Goal: Ask a question

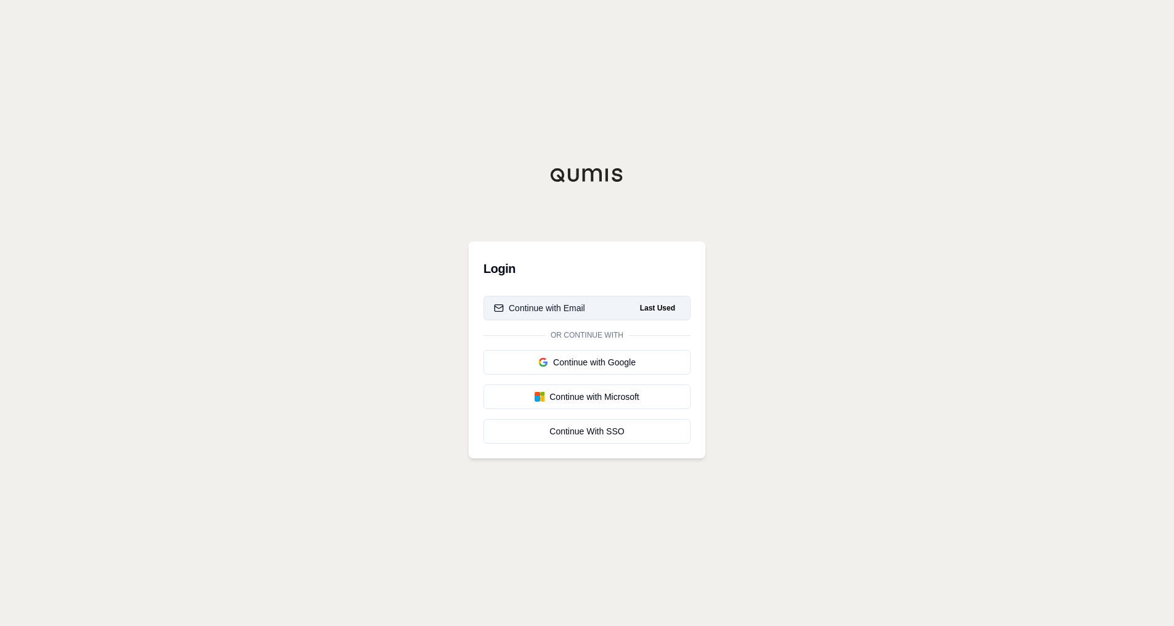
click at [587, 305] on button "Continue with Email Last Used" at bounding box center [586, 308] width 207 height 25
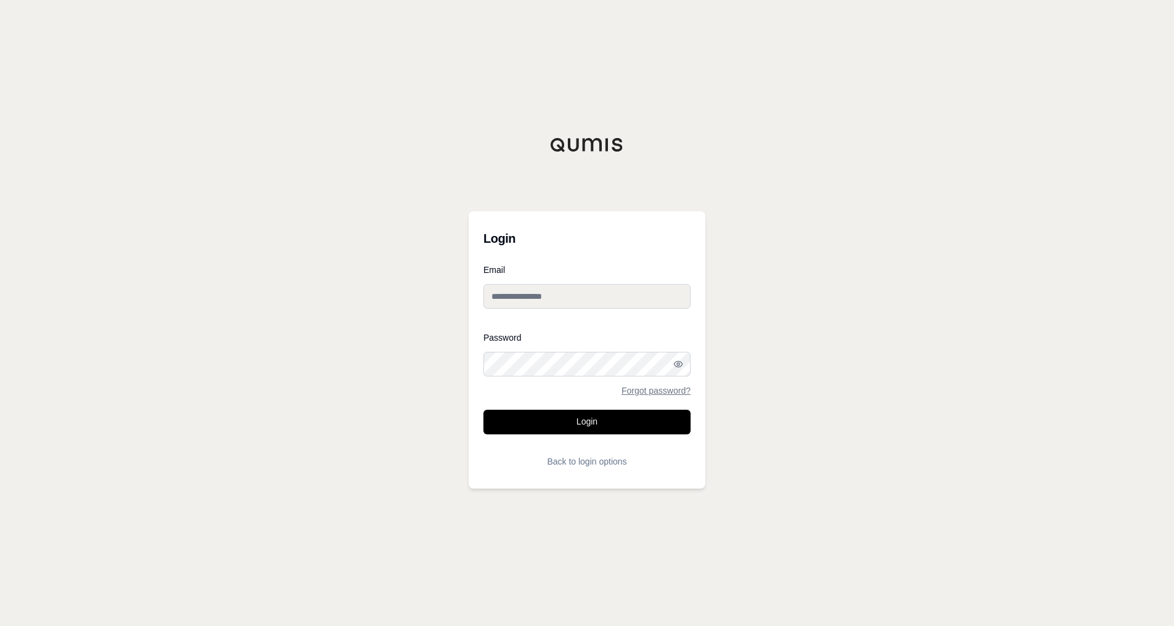
click at [589, 298] on input "Email" at bounding box center [586, 296] width 207 height 25
type input "**********"
click at [483, 410] on button "Login" at bounding box center [586, 422] width 207 height 25
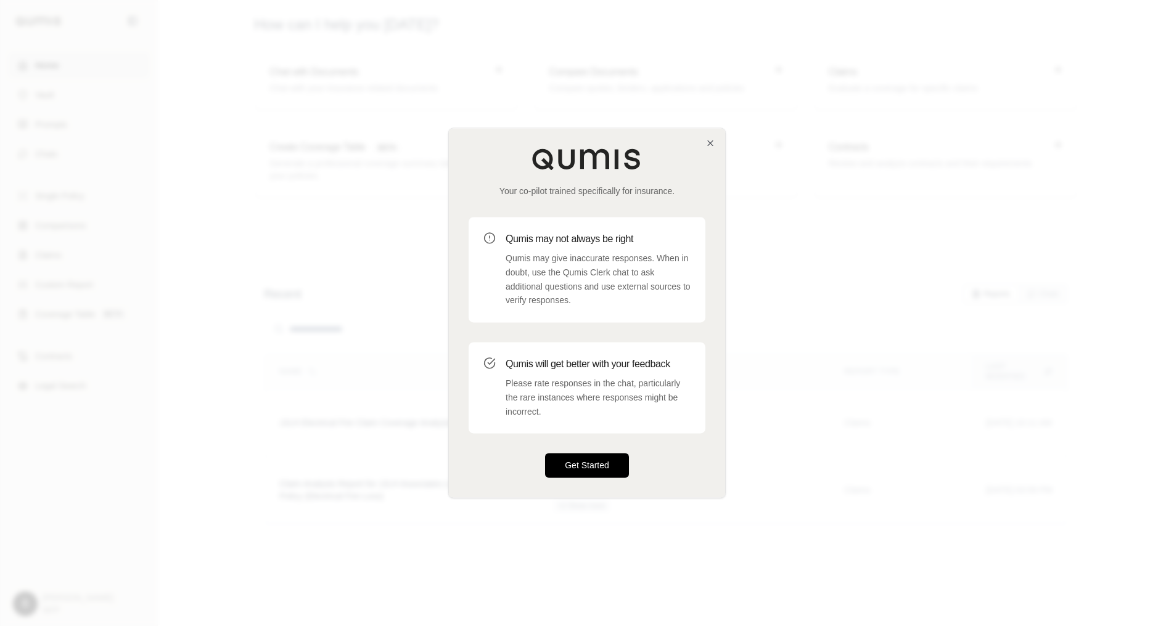
click at [587, 462] on button "Get Started" at bounding box center [587, 466] width 84 height 25
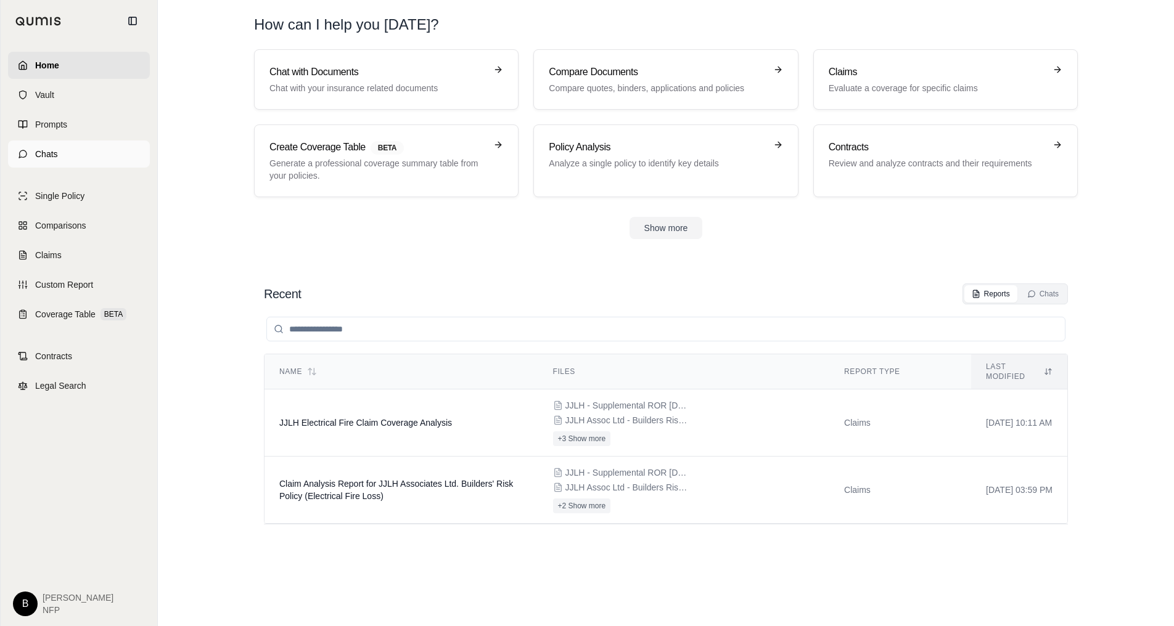
click at [25, 146] on link "Chats" at bounding box center [79, 154] width 142 height 27
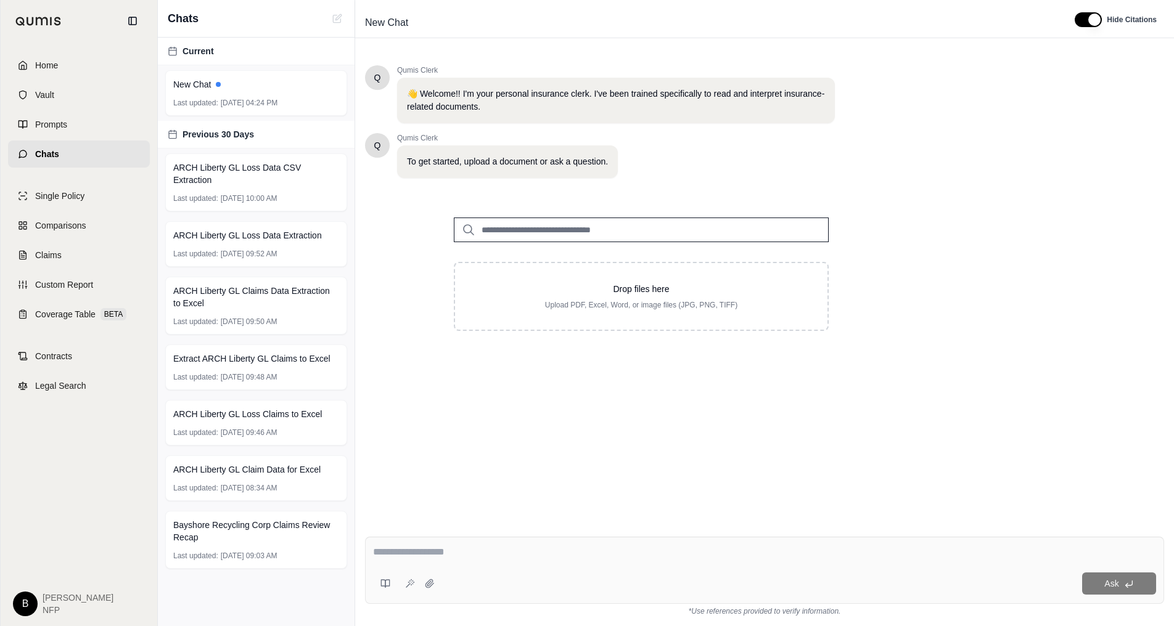
click at [44, 152] on span "Chats" at bounding box center [47, 154] width 24 height 12
click at [201, 99] on span "Last updated:" at bounding box center [195, 103] width 45 height 10
click at [203, 84] on span "New Chat" at bounding box center [192, 84] width 38 height 12
click at [568, 234] on input "search" at bounding box center [641, 230] width 375 height 25
drag, startPoint x: 1023, startPoint y: 388, endPoint x: 1005, endPoint y: 376, distance: 20.9
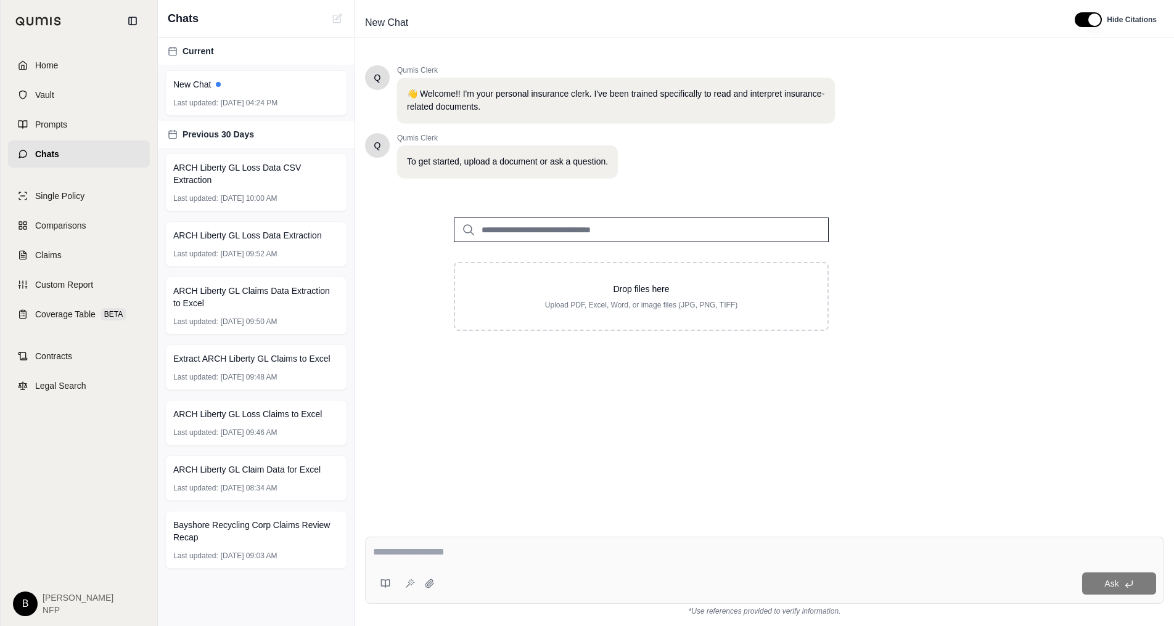
click at [1023, 388] on div "Q Qumis Clerk 👋 Welcome!! I'm your personal insurance clerk. I've been trained …" at bounding box center [764, 286] width 799 height 462
click at [550, 231] on input "search" at bounding box center [641, 230] width 375 height 25
click at [509, 554] on textarea at bounding box center [764, 552] width 783 height 15
paste textarea "**********"
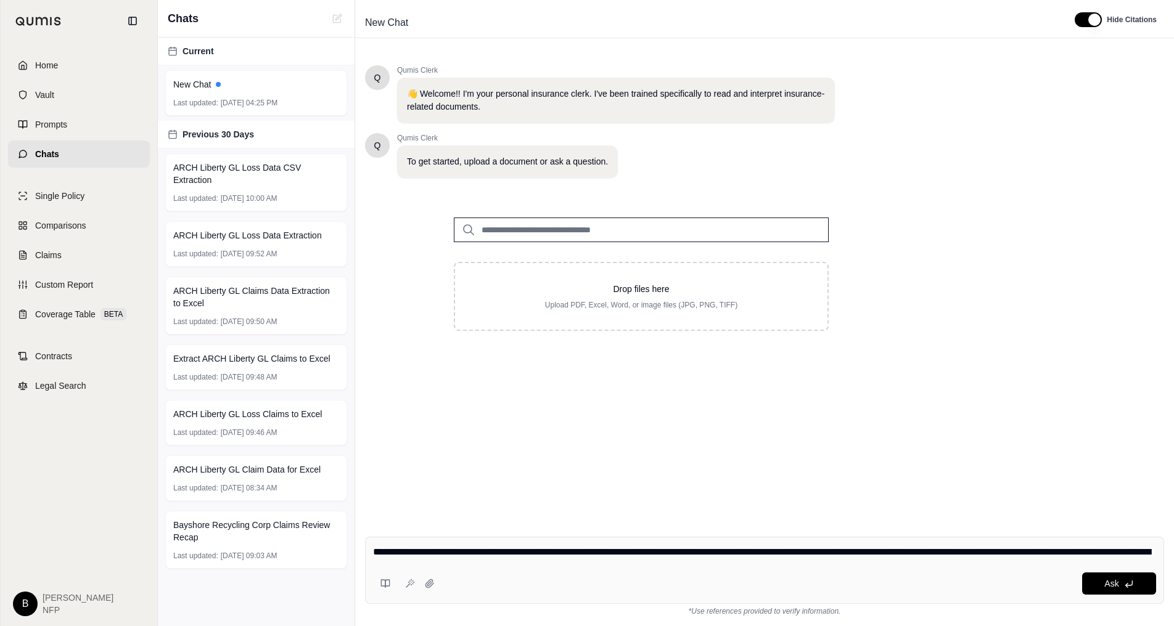
scroll to position [190, 0]
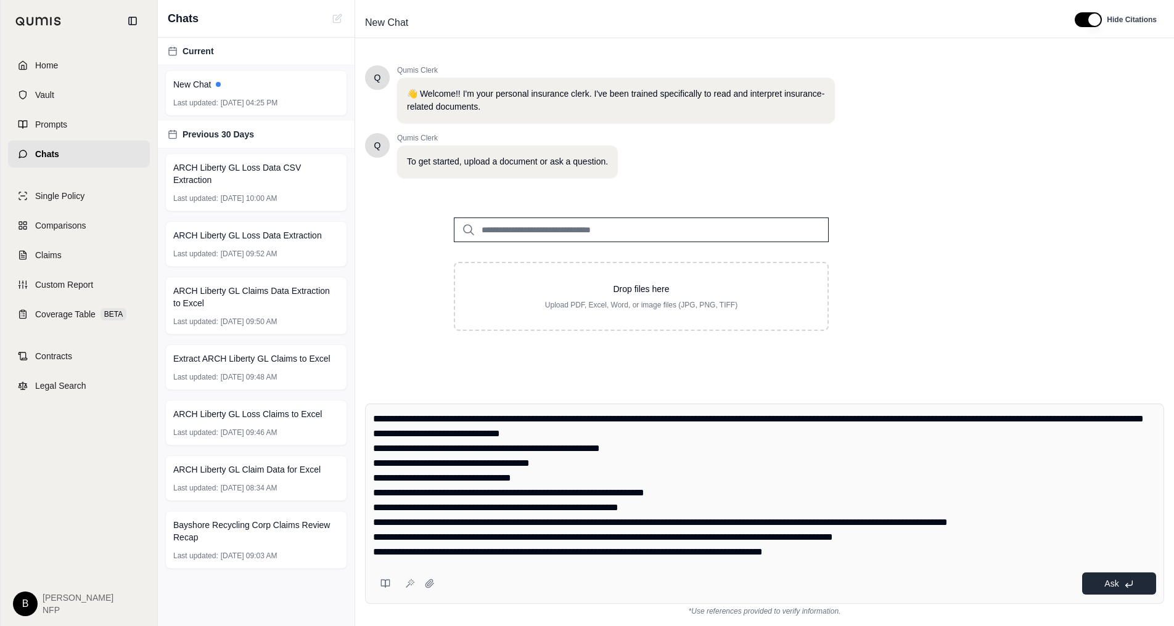
type textarea "**********"
click at [1129, 582] on icon at bounding box center [1129, 584] width 10 height 10
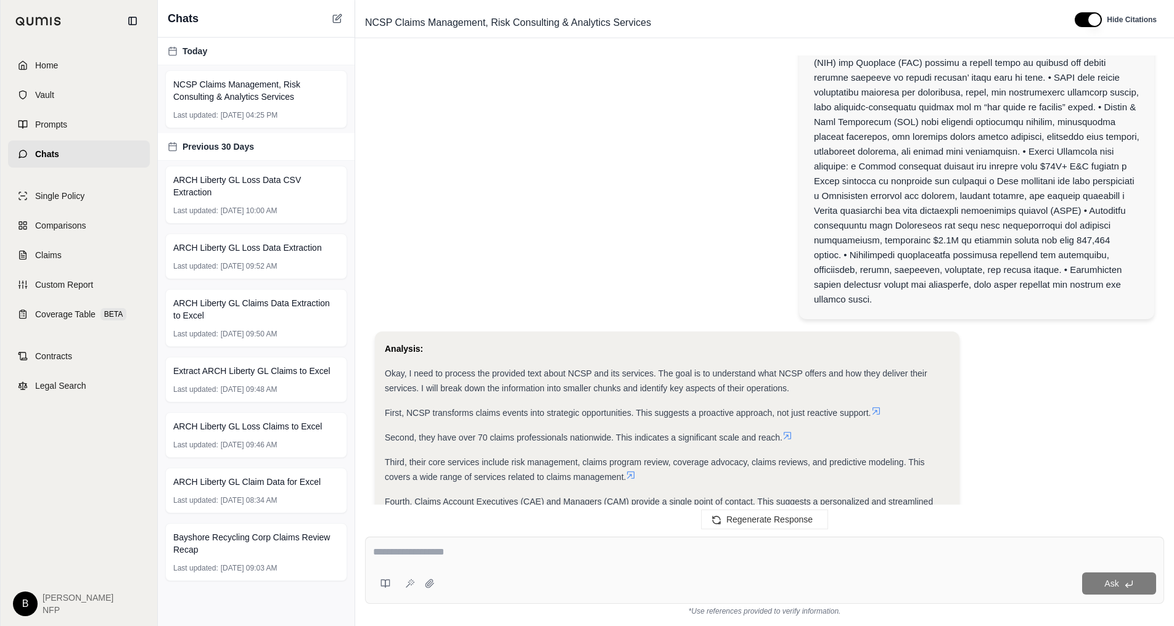
scroll to position [0, 0]
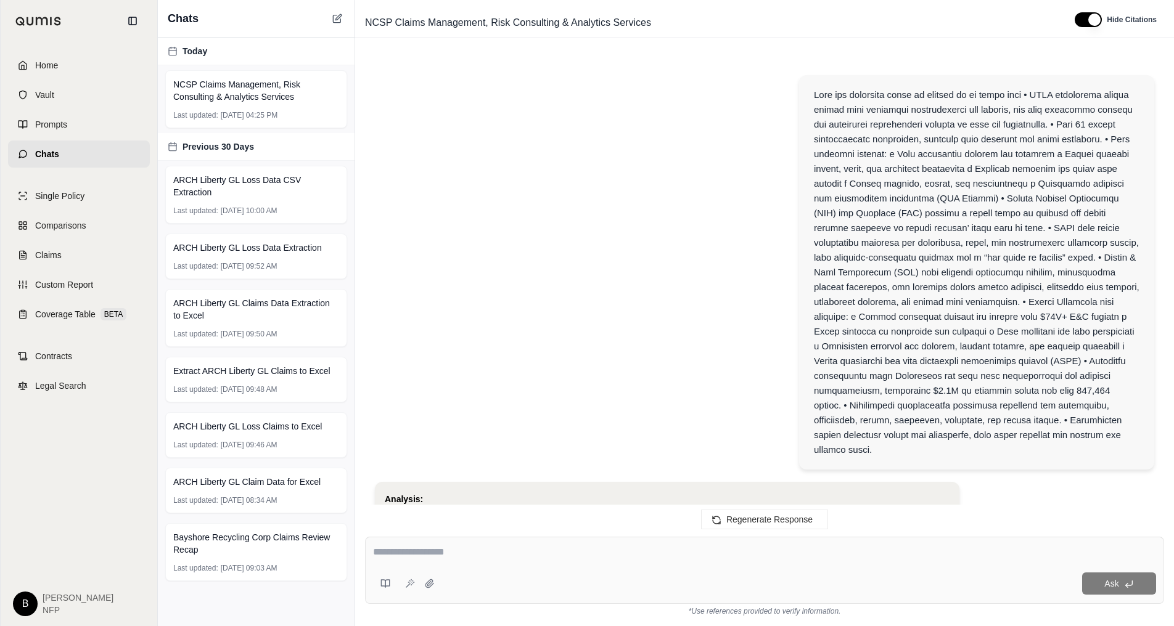
click at [451, 557] on textarea at bounding box center [764, 552] width 783 height 15
type textarea "**********"
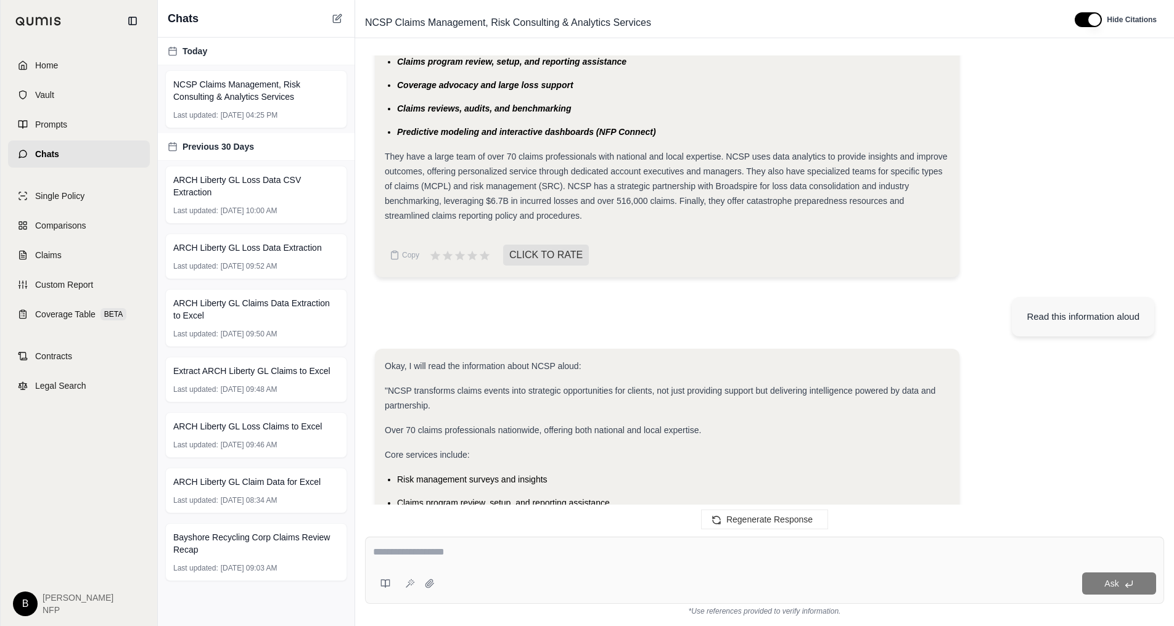
scroll to position [1073, 0]
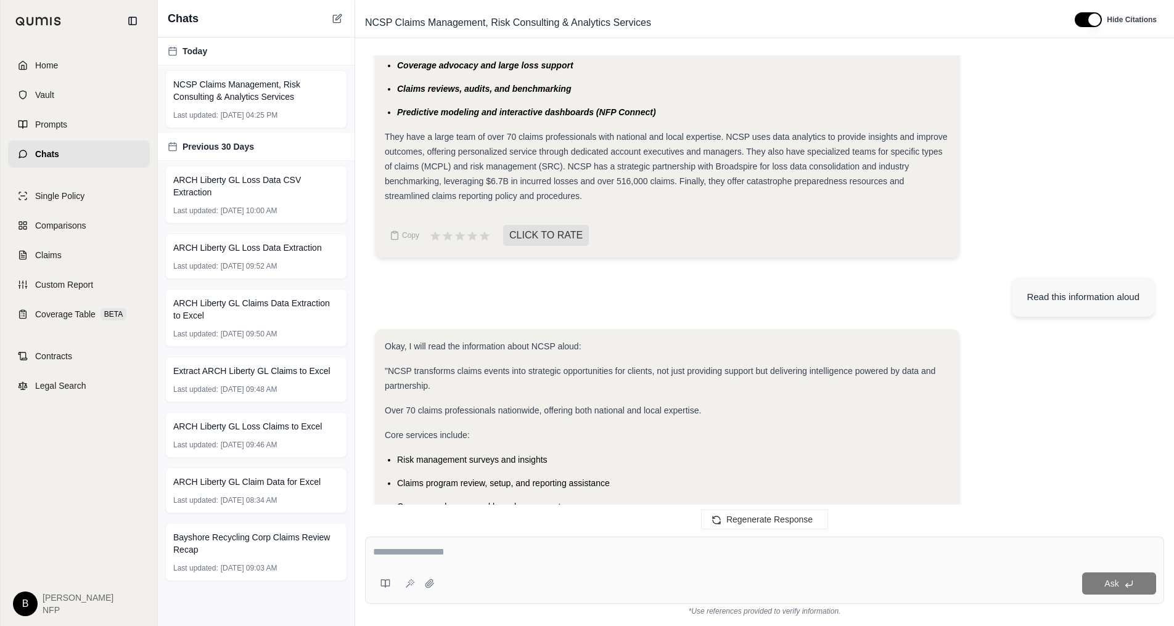
click at [465, 543] on div "Ask" at bounding box center [764, 570] width 799 height 67
type textarea "**********"
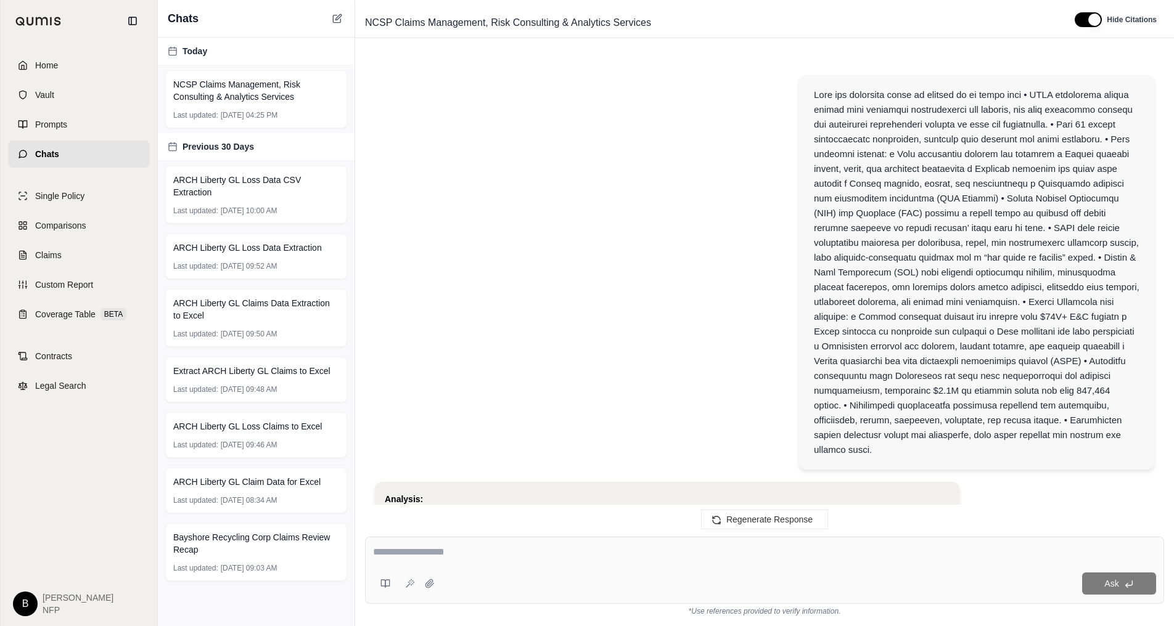
scroll to position [1676, 0]
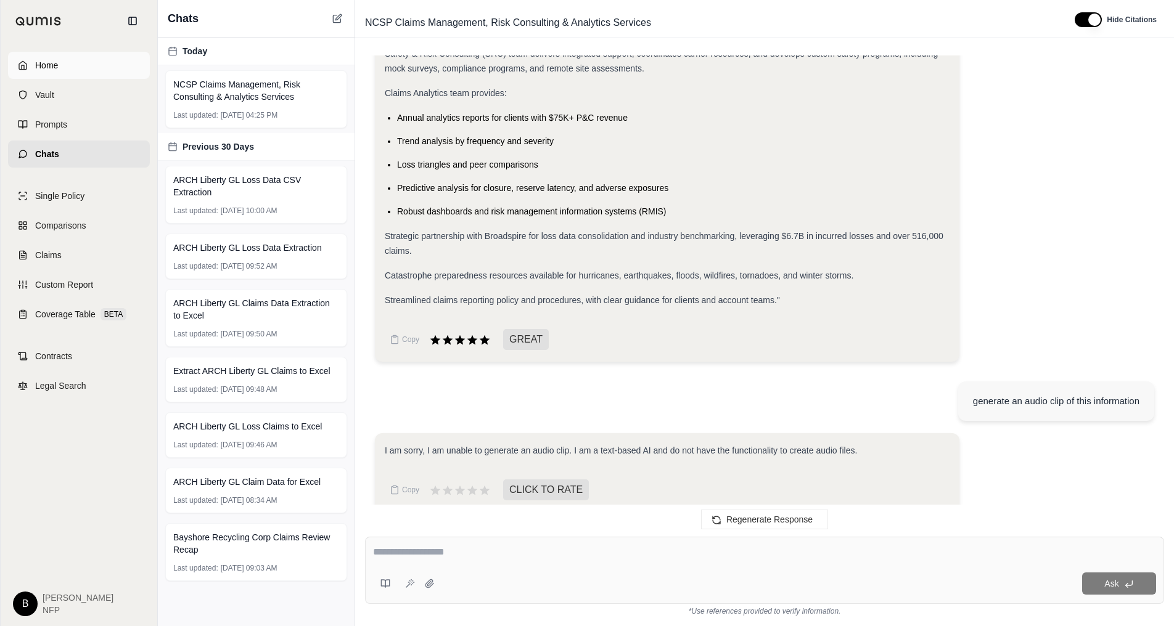
click at [50, 67] on span "Home" at bounding box center [46, 65] width 23 height 12
